Goal: Task Accomplishment & Management: Manage account settings

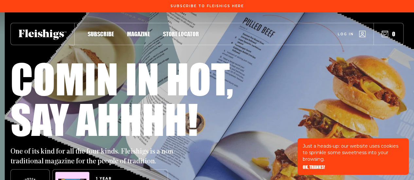
click at [356, 32] on link "Log in" at bounding box center [352, 34] width 28 height 7
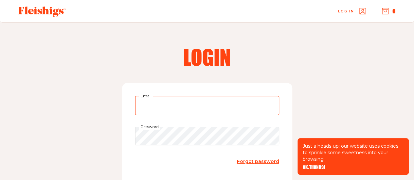
click at [214, 106] on input "Email" at bounding box center [207, 105] width 144 height 19
type input "[PERSON_NAME][EMAIL_ADDRESS][PERSON_NAME][DOMAIN_NAME]"
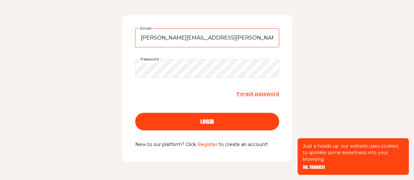
scroll to position [73, 0]
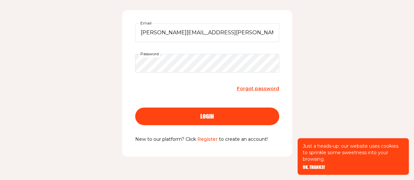
click at [261, 89] on span "Forgot password" at bounding box center [258, 89] width 42 height 6
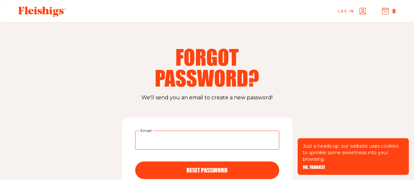
click at [226, 139] on input "Email" at bounding box center [207, 140] width 144 height 19
type input "[PERSON_NAME][EMAIL_ADDRESS][PERSON_NAME][DOMAIN_NAME]"
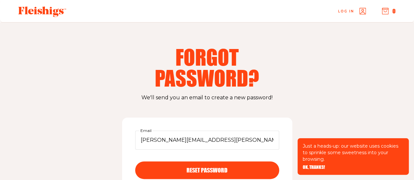
click at [216, 167] on span "RESET PASSWORD" at bounding box center [206, 165] width 41 height 6
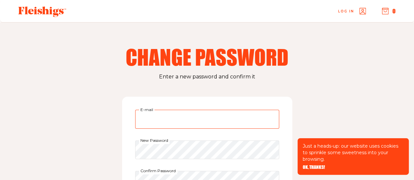
click at [205, 123] on input "E-mail" at bounding box center [207, 119] width 144 height 19
type input "meryl@feldblum.com"
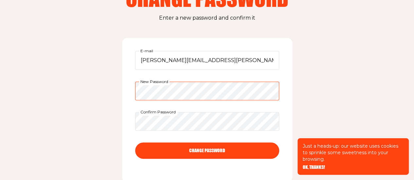
scroll to position [63, 0]
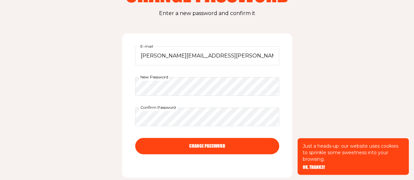
click at [219, 147] on button "CHANGE PASSWORD" at bounding box center [207, 146] width 144 height 16
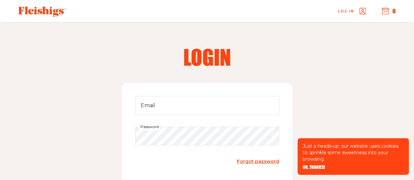
type input "[PERSON_NAME][EMAIL_ADDRESS][PERSON_NAME][DOMAIN_NAME]"
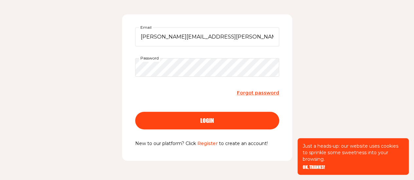
scroll to position [72, 0]
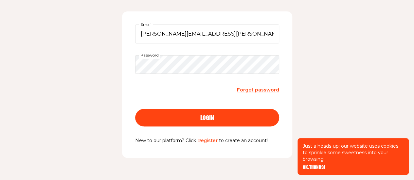
click at [255, 110] on button "login" at bounding box center [207, 118] width 144 height 18
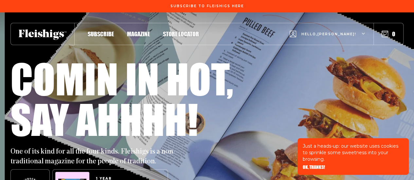
click at [364, 33] on use "button" at bounding box center [362, 34] width 3 height 2
click at [145, 31] on span "Magazine" at bounding box center [138, 27] width 23 height 7
